Goal: Task Accomplishment & Management: Complete application form

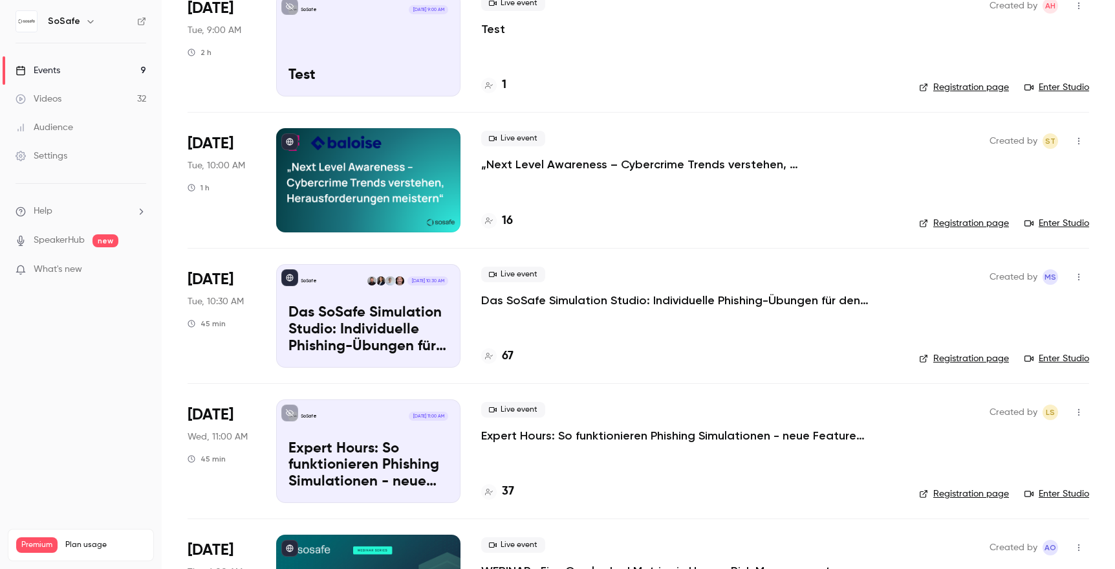
scroll to position [124, 0]
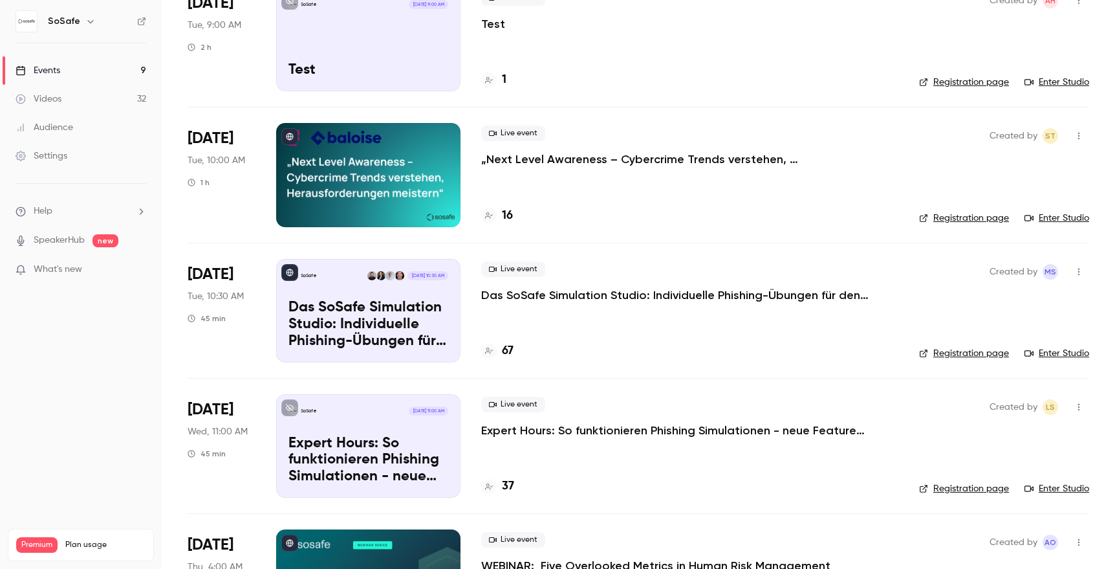
click at [637, 294] on p "Das SoSafe Simulation Studio: Individuelle Phishing-Übungen für den öffentliche…" at bounding box center [675, 295] width 388 height 16
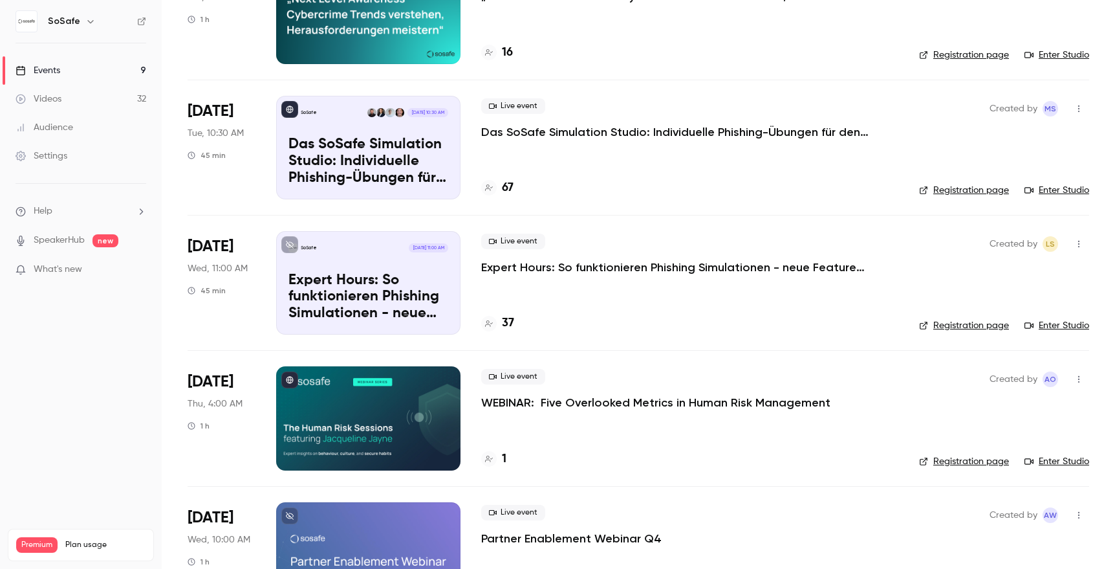
scroll to position [287, 0]
click at [563, 266] on p "Expert Hours: So funktionieren Phishing Simulationen - neue Features, Tipps & T…" at bounding box center [675, 267] width 388 height 16
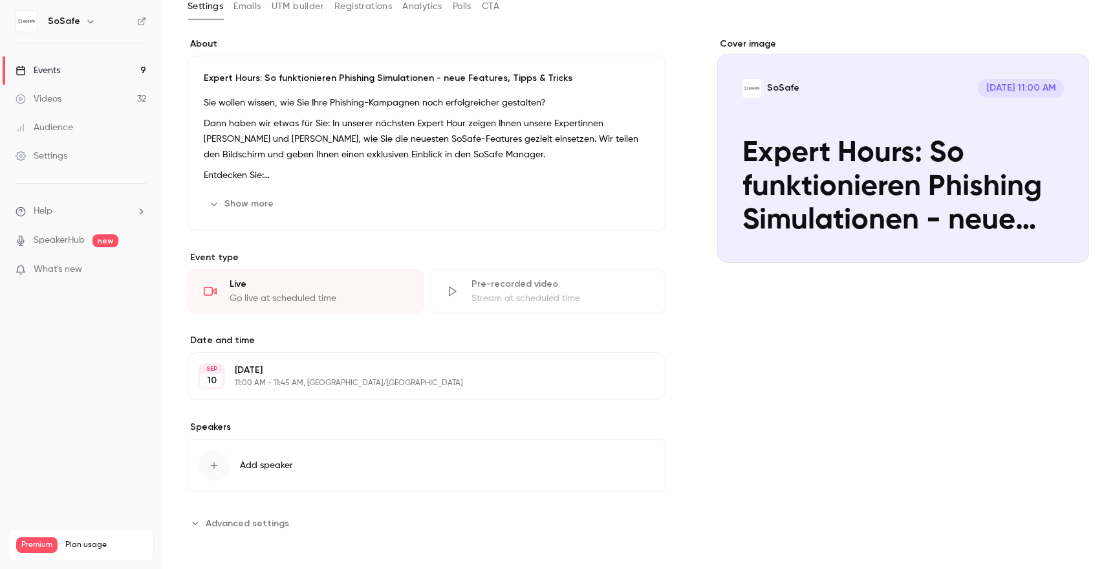
scroll to position [82, 0]
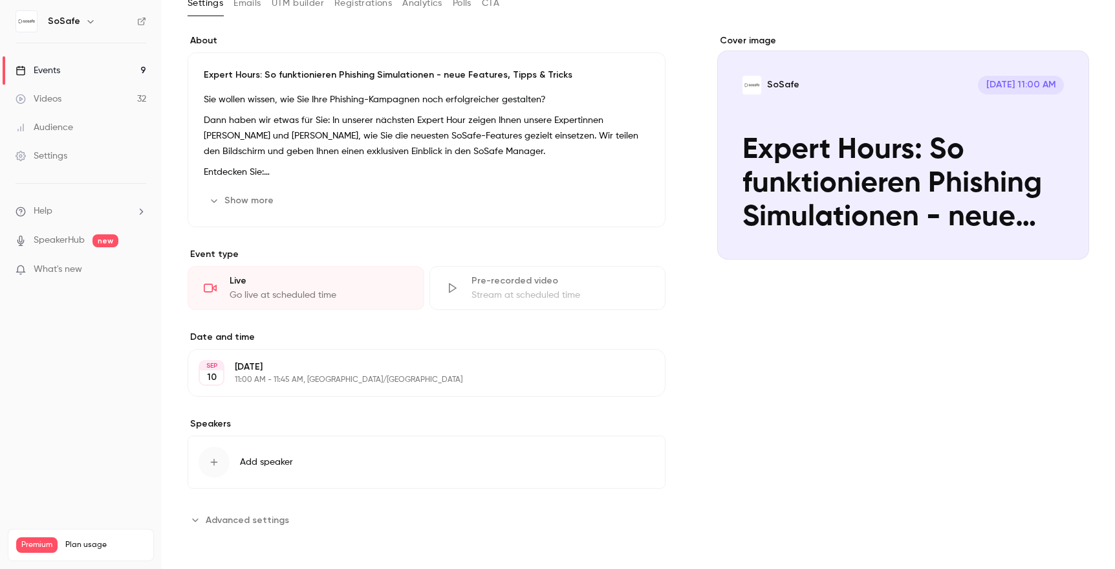
click at [230, 459] on button "Add speaker" at bounding box center [427, 461] width 478 height 53
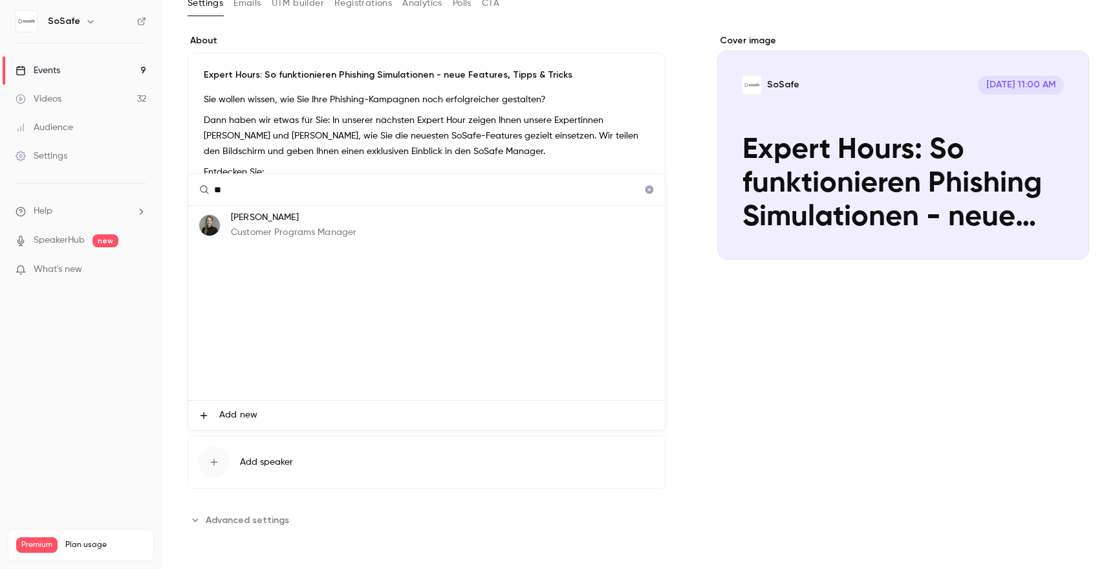
type input "**"
click at [314, 227] on p "Customer Programs Manager" at bounding box center [293, 233] width 125 height 14
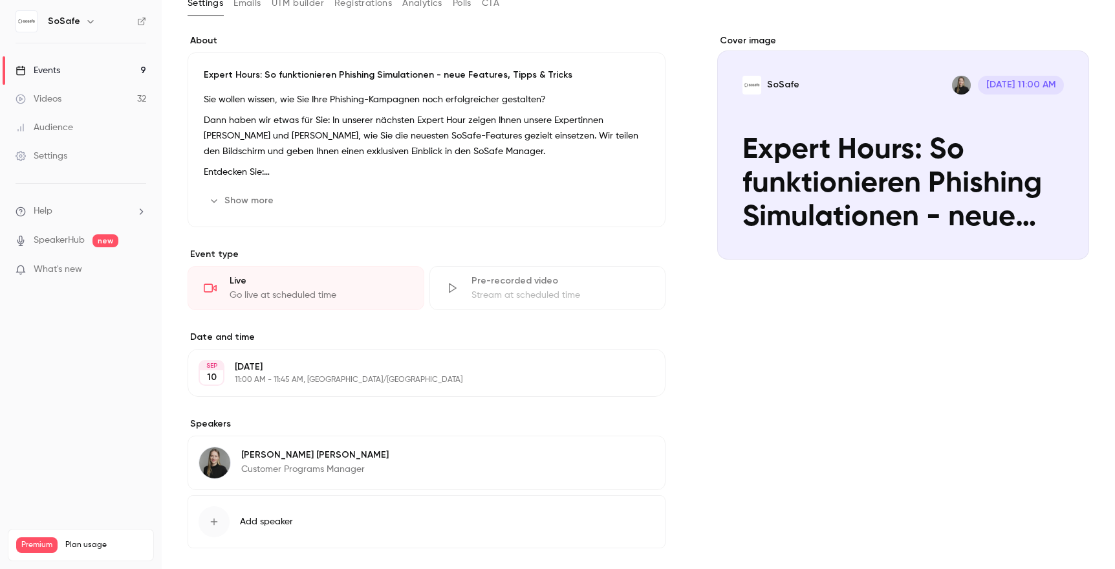
scroll to position [142, 0]
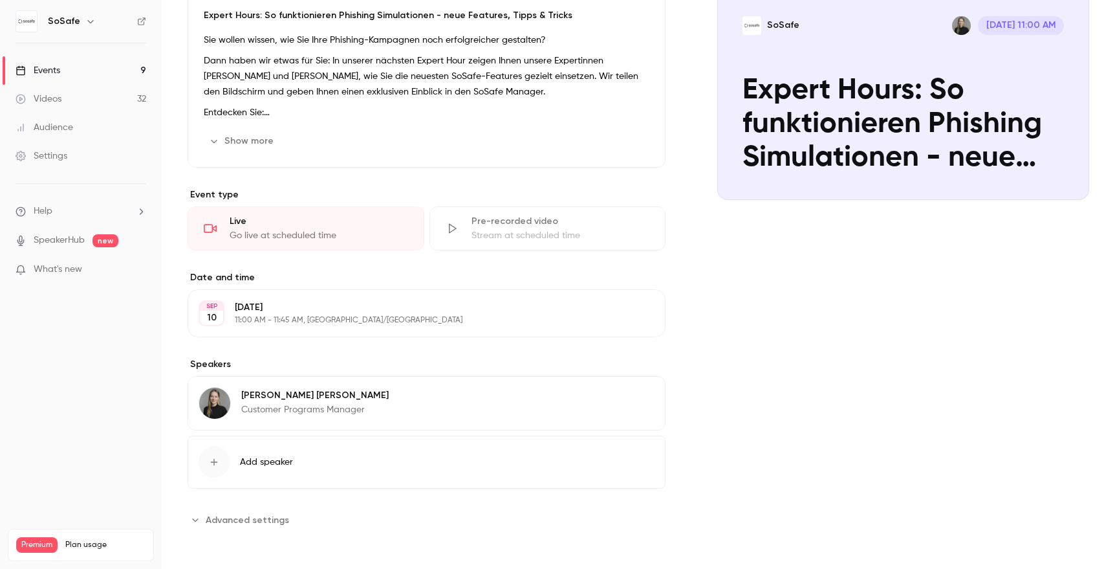
click at [296, 458] on button "Add speaker" at bounding box center [427, 461] width 478 height 53
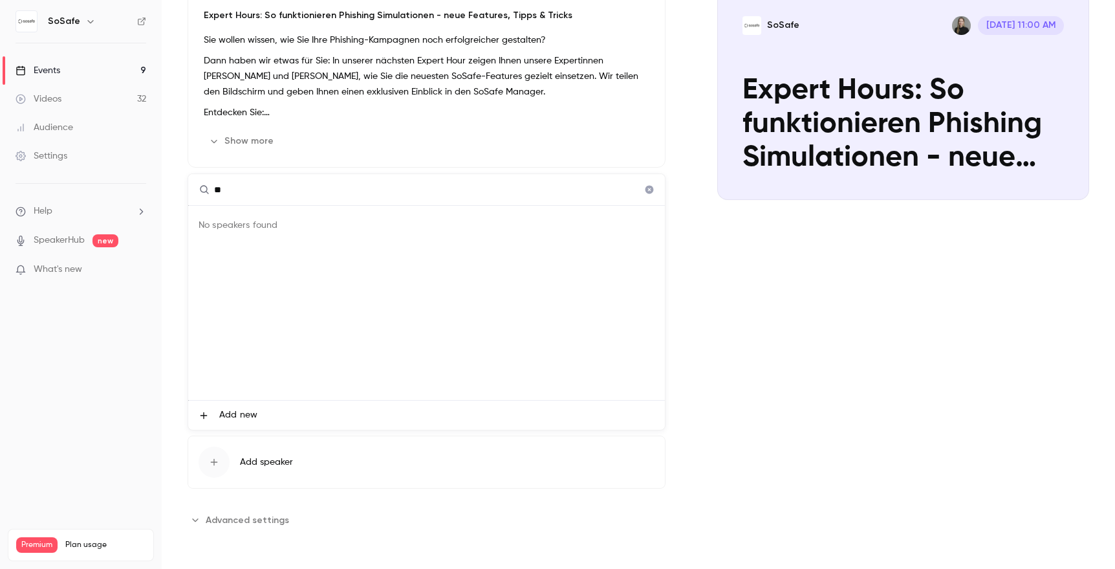
type input "*"
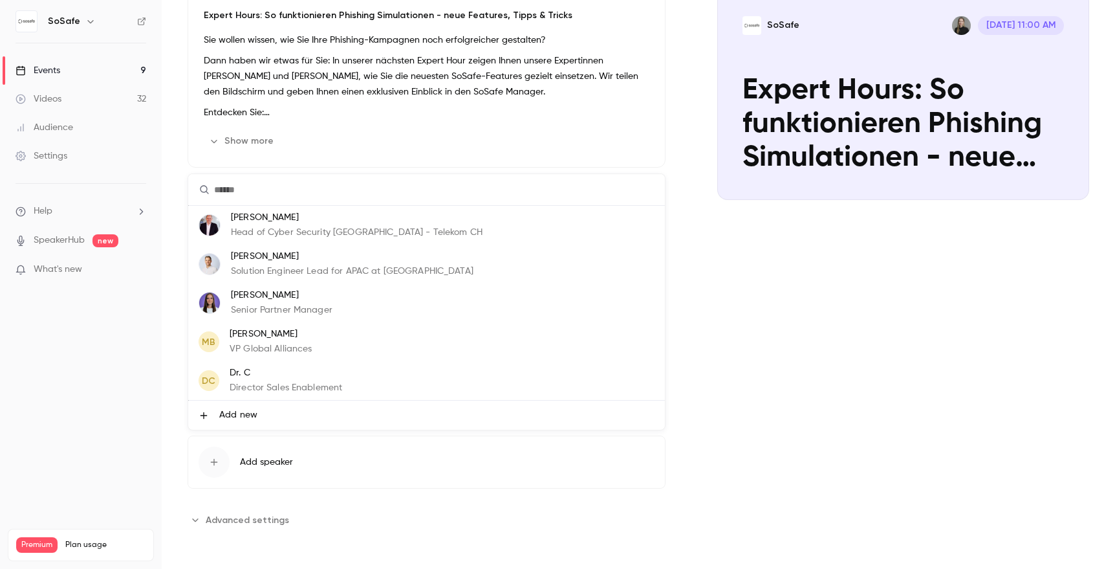
click at [246, 416] on span "Add new" at bounding box center [238, 415] width 38 height 14
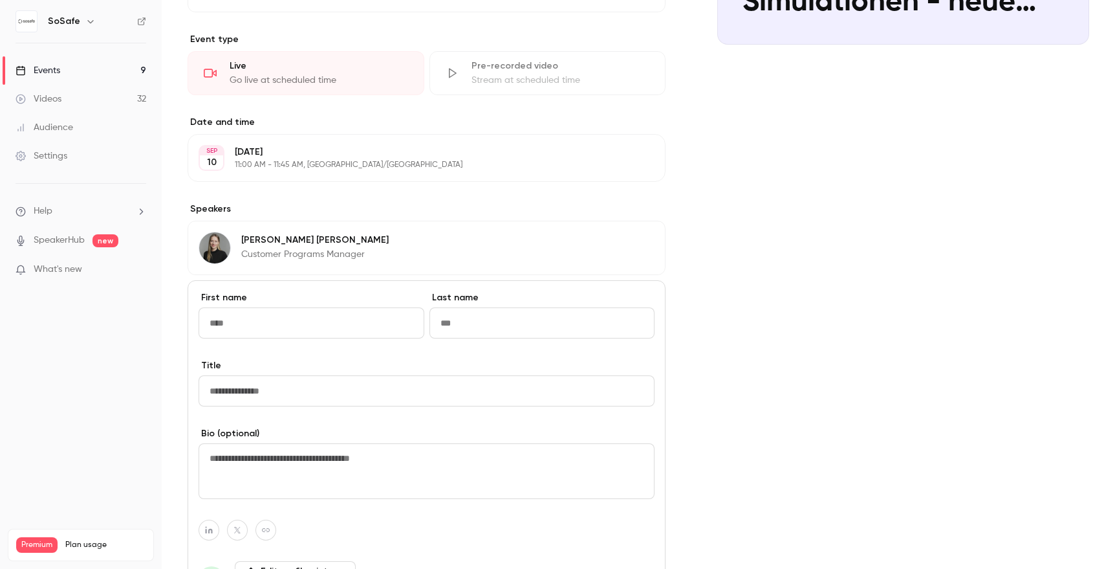
scroll to position [336, 0]
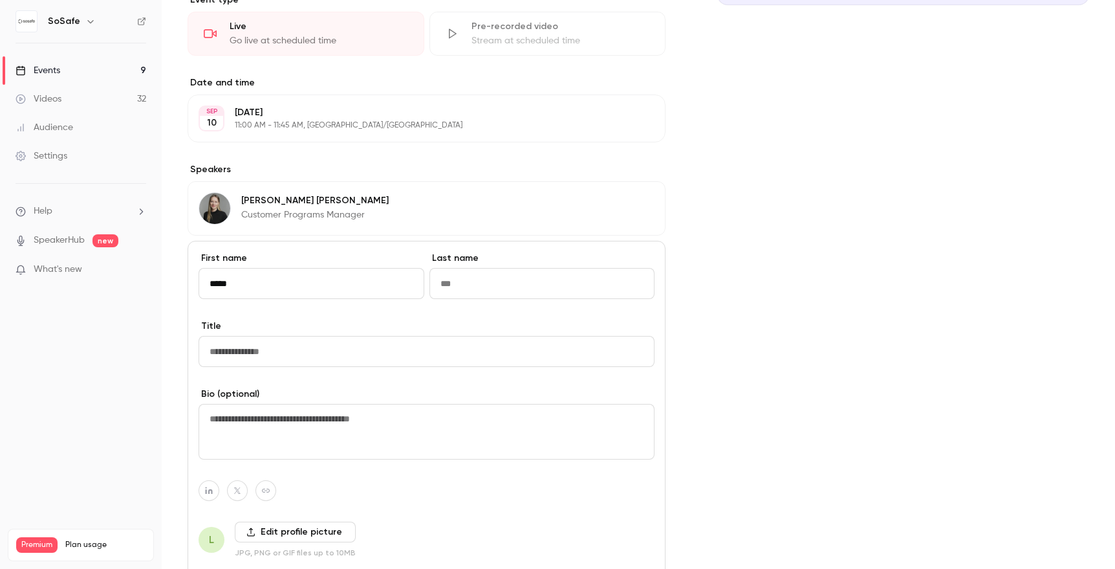
type input "*****"
type input "******"
click at [232, 349] on input "Title" at bounding box center [427, 351] width 456 height 31
type input "**********"
click at [308, 397] on label "Bio (optional)" at bounding box center [427, 393] width 456 height 13
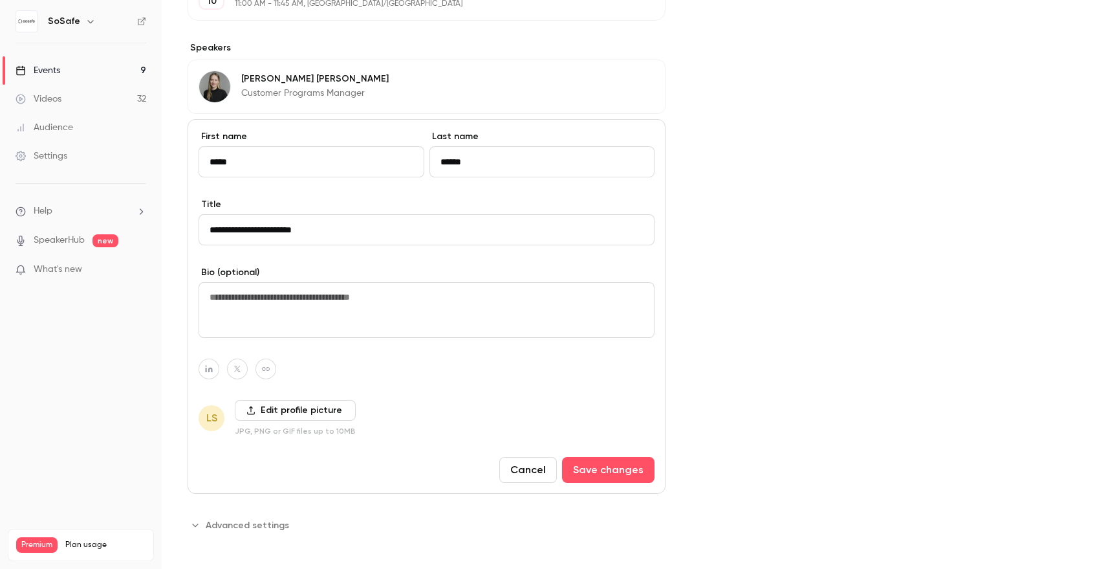
scroll to position [463, 0]
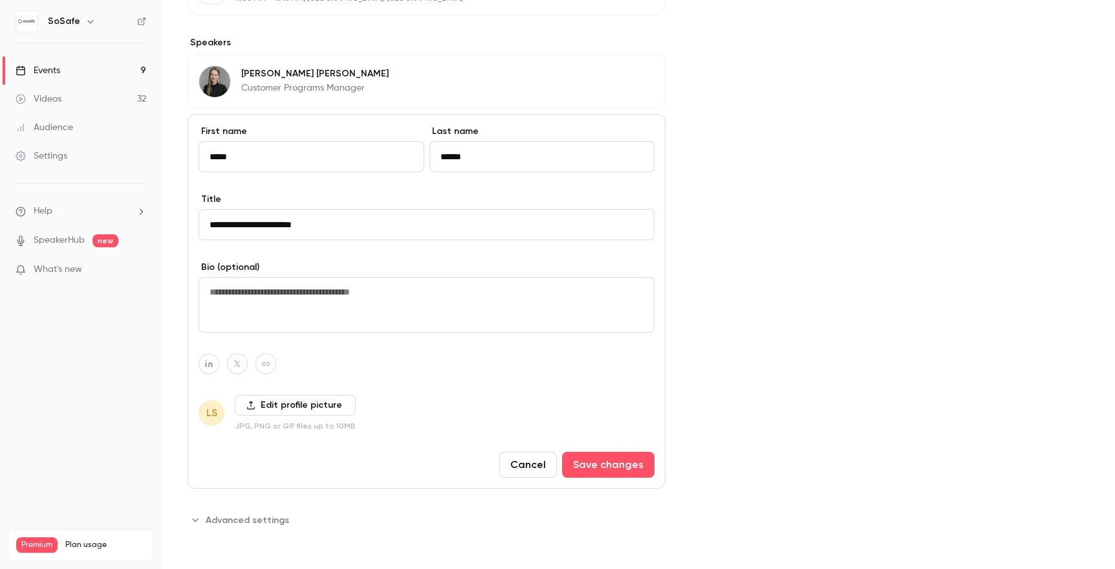
click at [307, 400] on label "Edit profile picture" at bounding box center [295, 405] width 121 height 21
click at [0, 0] on input "Edit profile picture" at bounding box center [0, 0] width 0 height 0
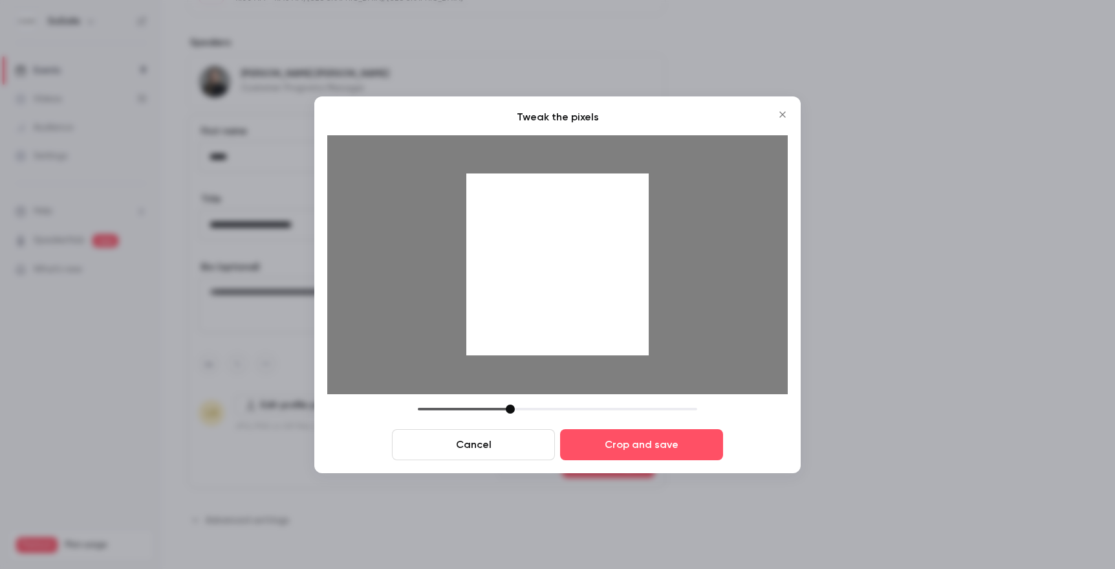
drag, startPoint x: 594, startPoint y: 239, endPoint x: 594, endPoint y: 273, distance: 34.3
click at [594, 273] on div at bounding box center [557, 264] width 182 height 182
click at [642, 441] on button "Crop and save" at bounding box center [641, 444] width 163 height 31
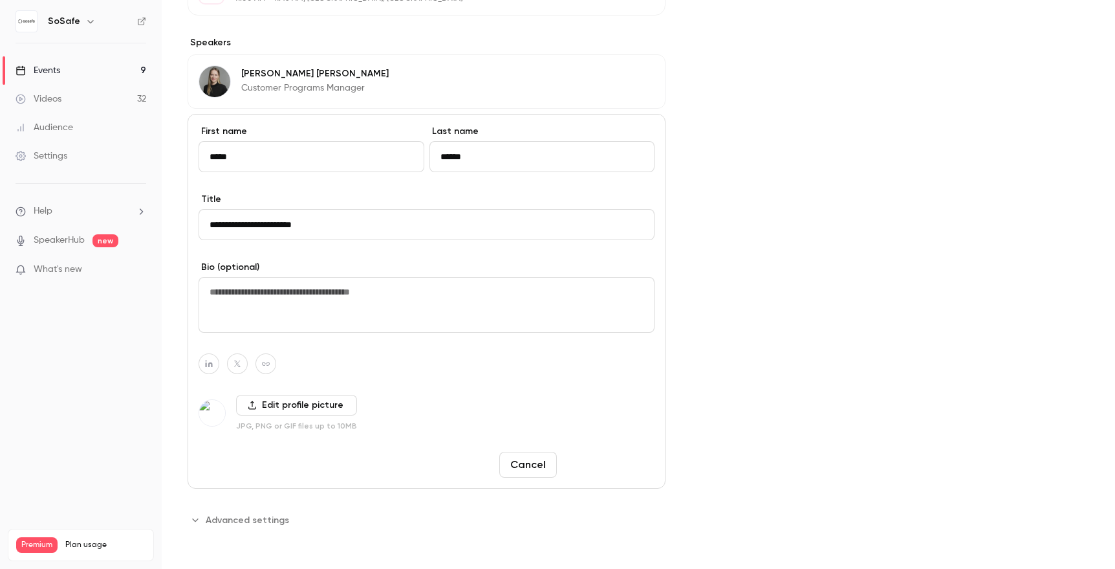
click at [638, 472] on button "Save changes" at bounding box center [608, 465] width 93 height 26
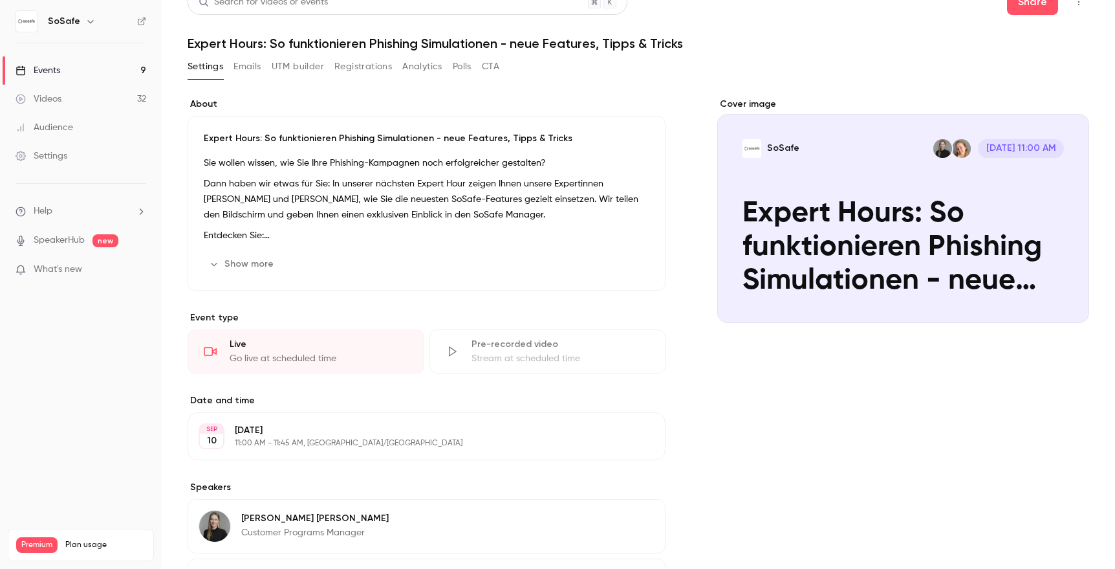
scroll to position [0, 0]
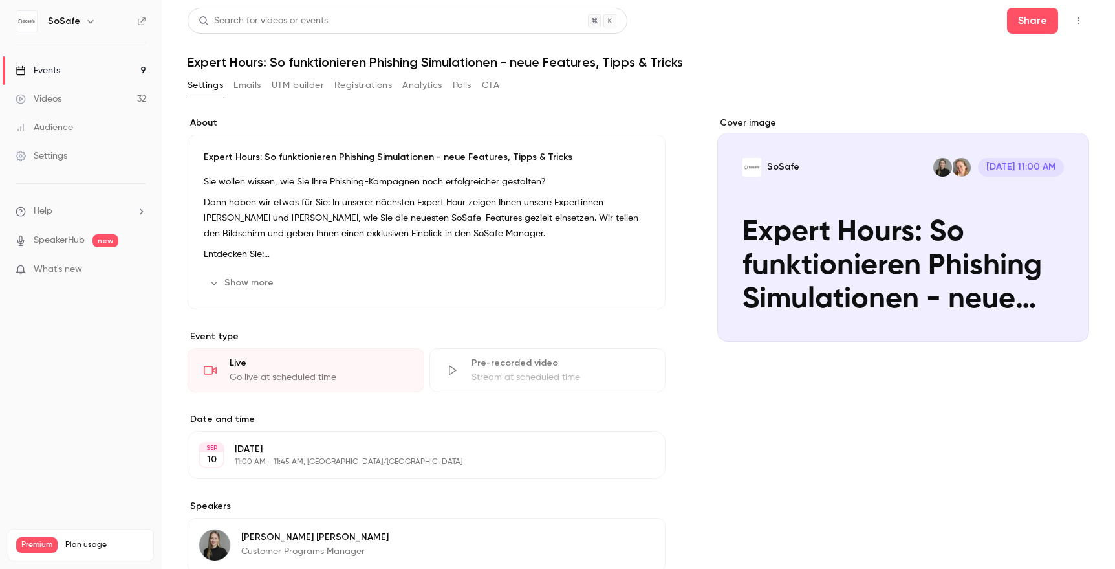
click at [243, 283] on button "Show more" at bounding box center [243, 282] width 78 height 21
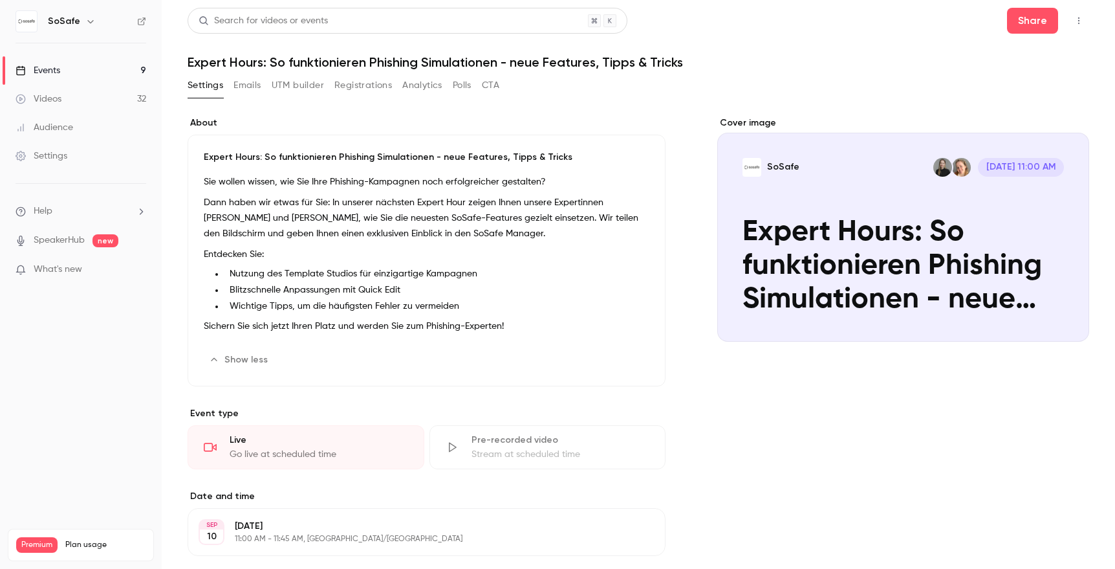
click at [1074, 21] on icon "button" at bounding box center [1079, 20] width 10 height 9
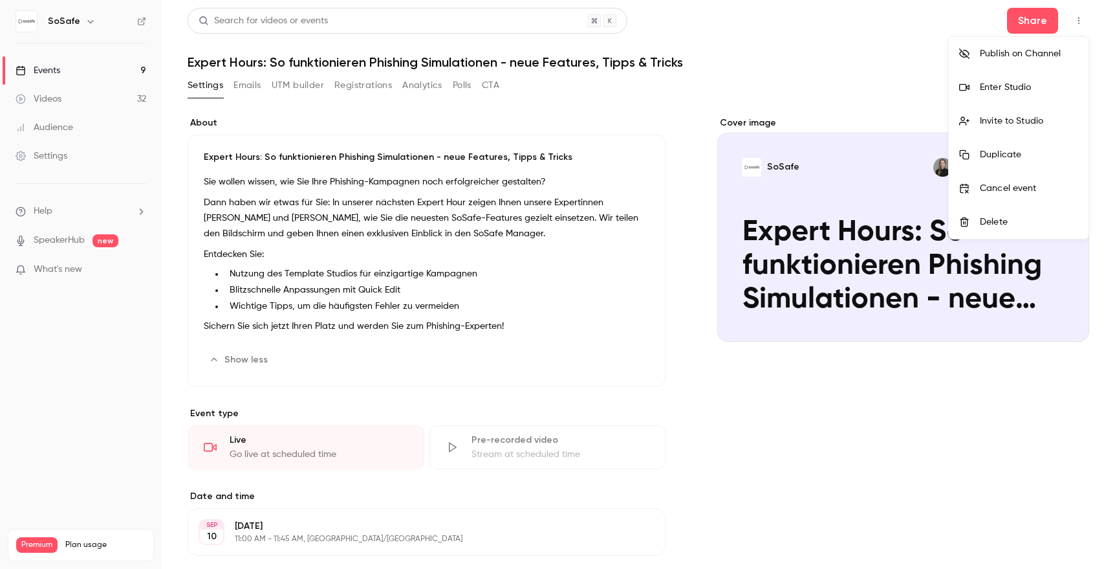
click at [998, 83] on div "Enter Studio" at bounding box center [1029, 87] width 98 height 13
